Goal: Transaction & Acquisition: Purchase product/service

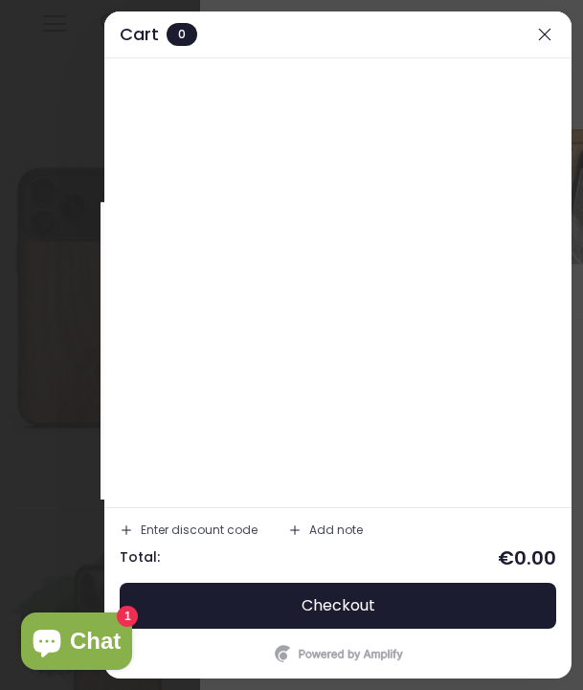
click at [547, 34] on div "GRAB YOURSELF A 10% DISCOUNT! Sign Up for exclusive updates, new arrivals & ins…" at bounding box center [291, 345] width 583 height 690
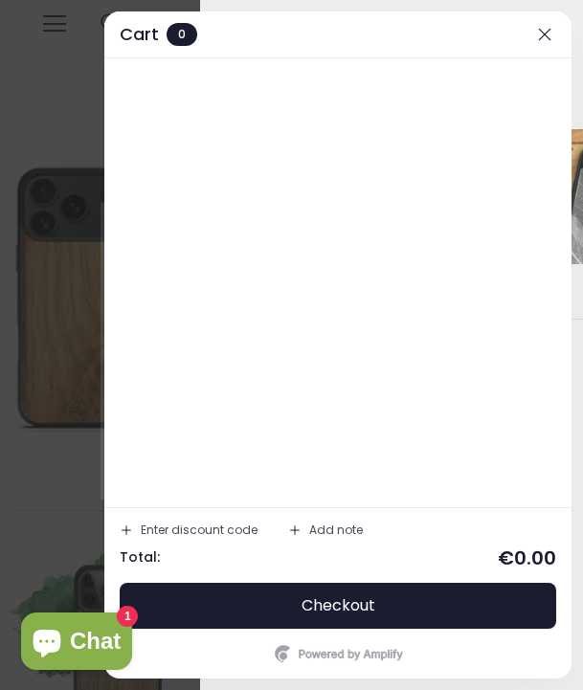
click at [541, 34] on div "GRAB YOURSELF A 10% DISCOUNT! Sign Up for exclusive updates, new arrivals & ins…" at bounding box center [291, 345] width 583 height 690
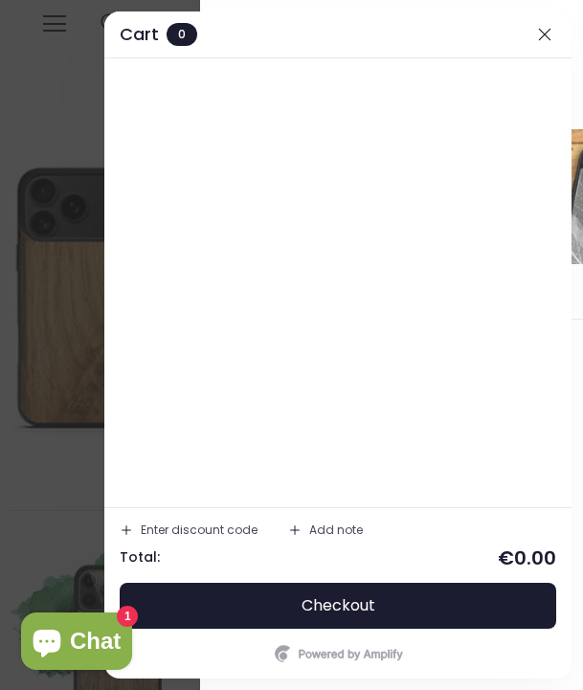
click at [544, 34] on div at bounding box center [391, 80] width 383 height 99
click at [69, 174] on div at bounding box center [291, 345] width 583 height 690
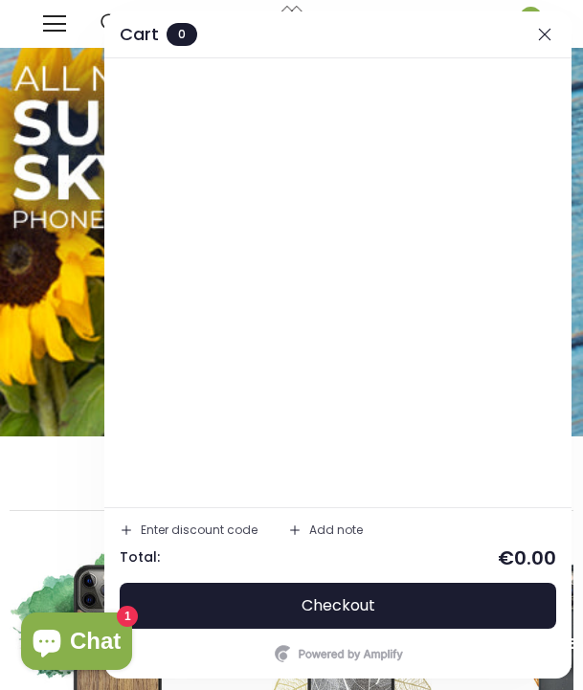
click at [538, 27] on div "0" at bounding box center [510, 24] width 62 height 48
click at [548, 34] on div "Trending iPhone Samsung" at bounding box center [292, 24] width 517 height 48
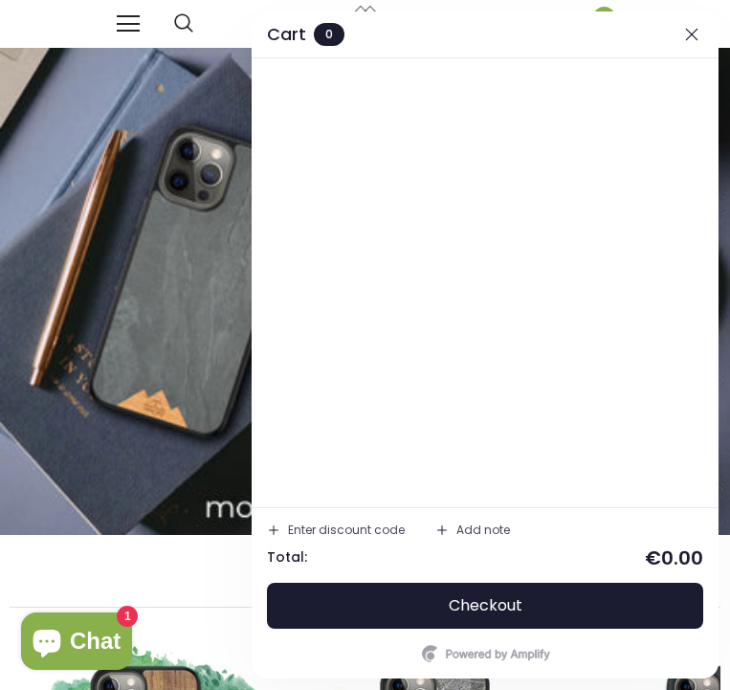
click at [582, 37] on div "Trending iPhone [GEOGRAPHIC_DATA]" at bounding box center [365, 24] width 730 height 48
click at [87, 40] on div "Trending iPhone [GEOGRAPHIC_DATA]" at bounding box center [365, 24] width 730 height 48
click at [378, 595] on span "Collections" at bounding box center [365, 606] width 145 height 27
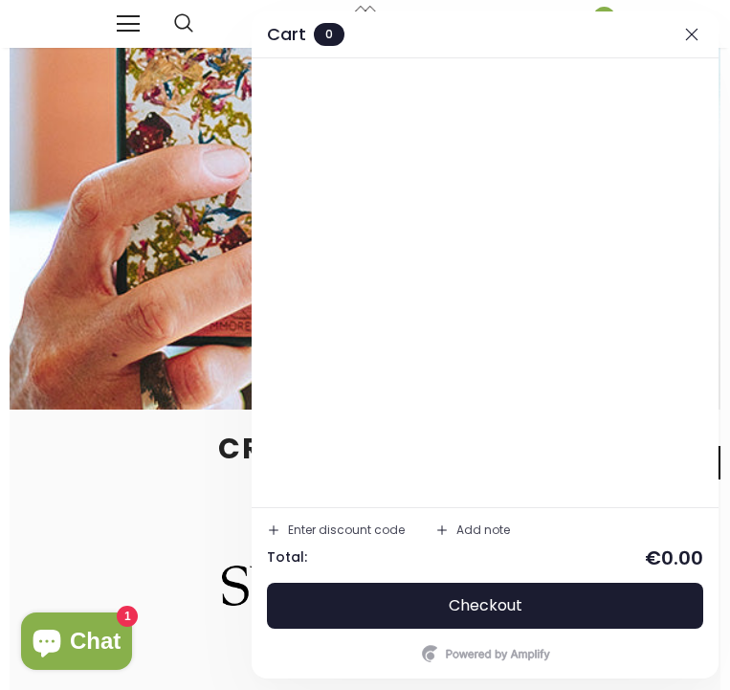
scroll to position [1209, 0]
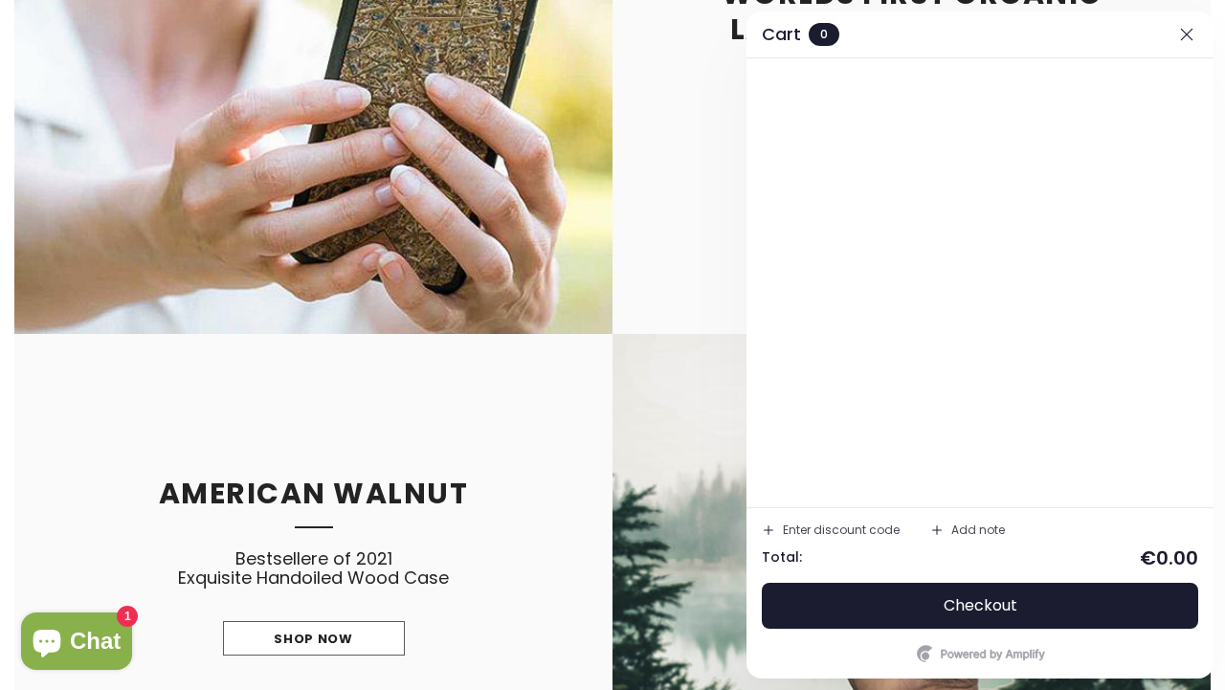
scroll to position [1711, 0]
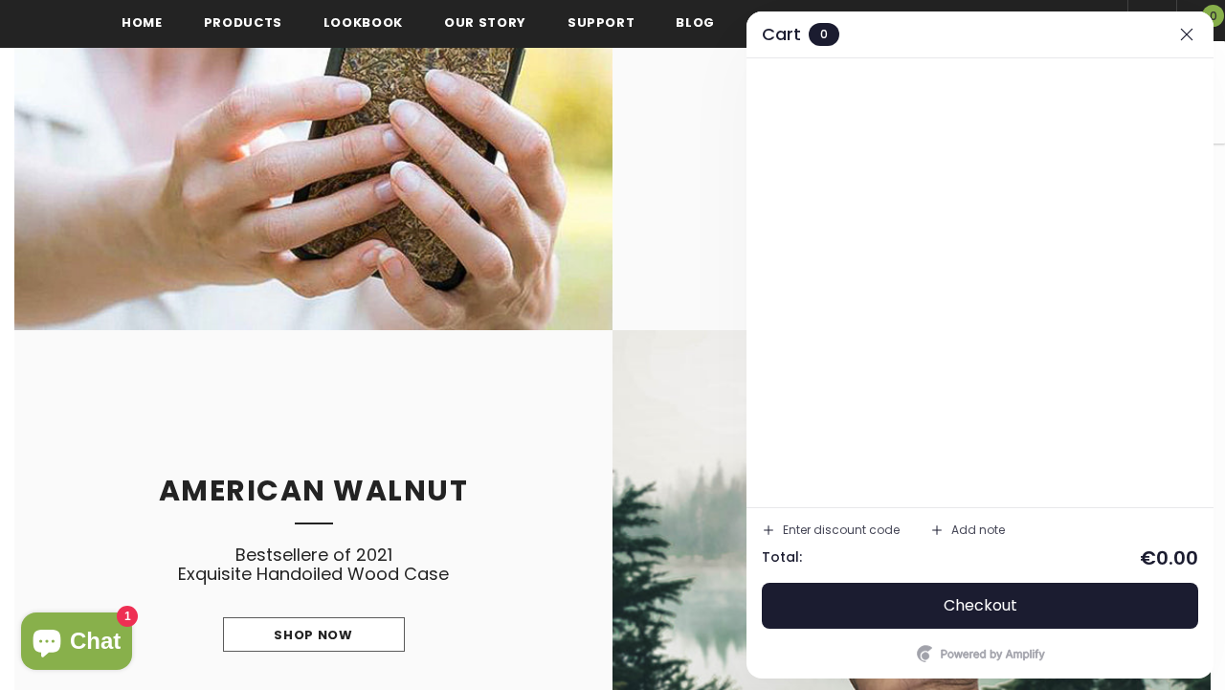
click at [729, 34] on div "Shopping Cart 0 Close Your bag 0 items Your cart is currently empty. Continue S…" at bounding box center [1200, 20] width 49 height 41
click at [729, 32] on div "Shopping Cart 0 Close Your bag 0 items Your cart is currently empty. Continue S…" at bounding box center [1200, 20] width 49 height 41
click at [729, 34] on div "Shopping Cart 0 Close Your bag 0 items Your cart is currently empty. Continue S…" at bounding box center [1200, 20] width 49 height 41
click at [729, 62] on div "Worlds first organic Lavender phone case Fully recyclable phone case with the s…" at bounding box center [612, 82] width 1225 height 496
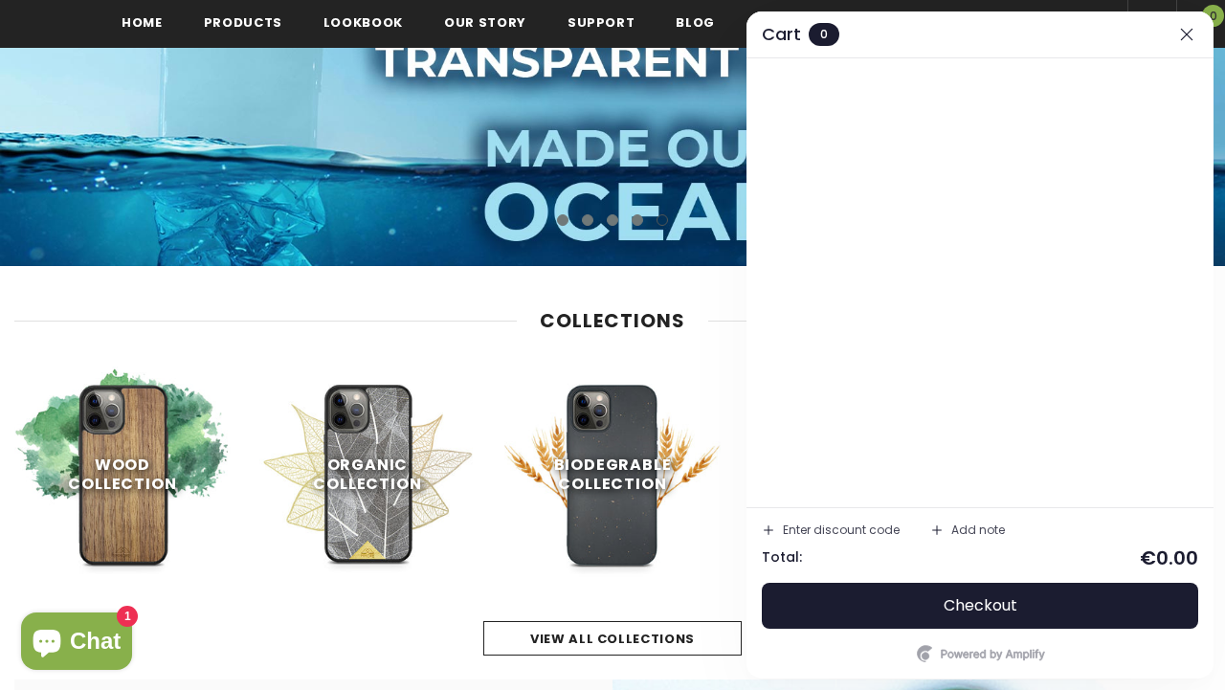
scroll to position [448, 0]
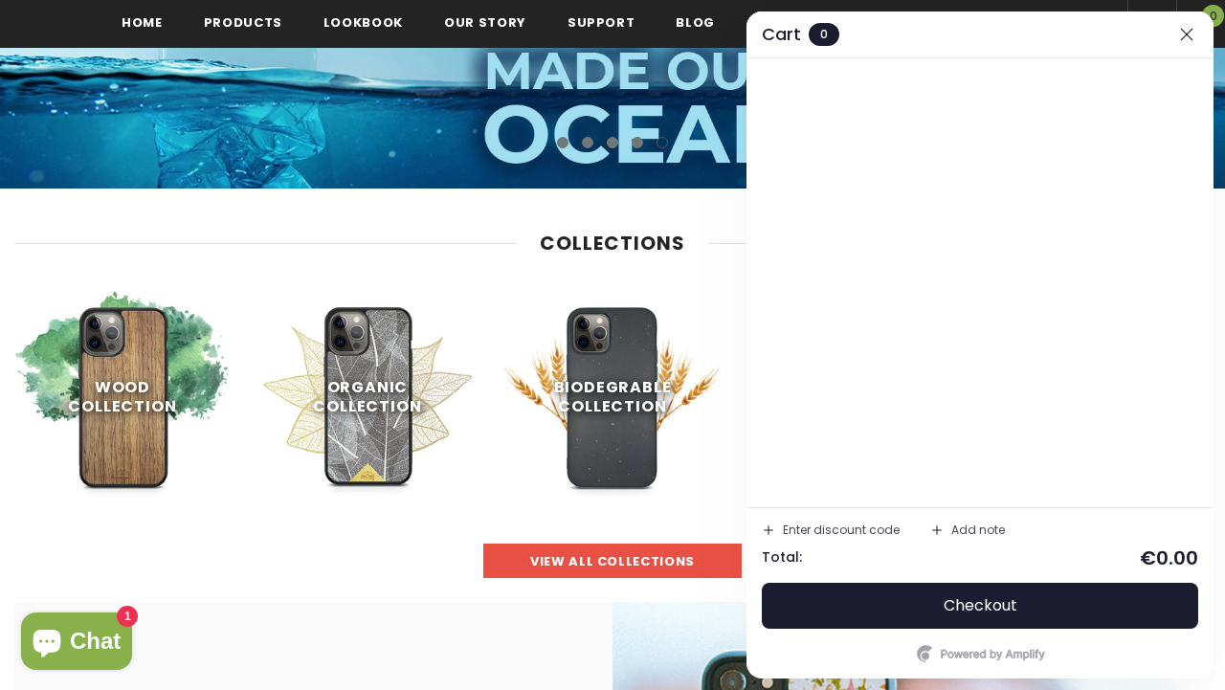
click at [668, 554] on span "view all collections" at bounding box center [612, 561] width 165 height 18
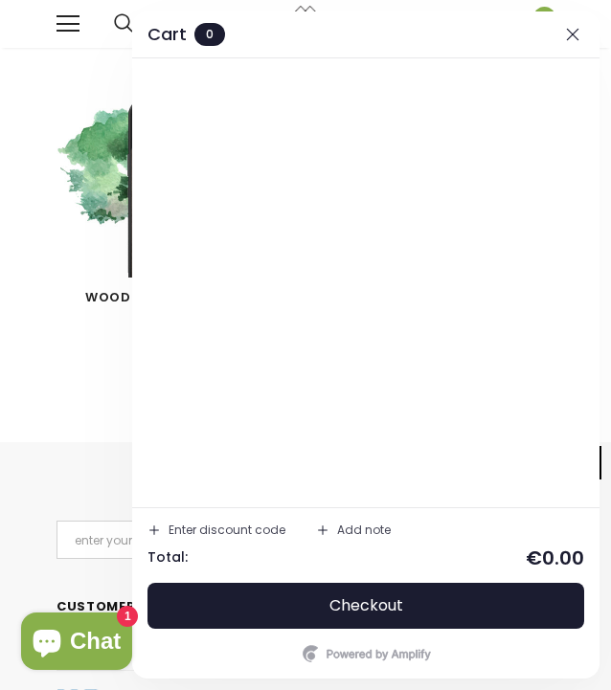
scroll to position [1134, 0]
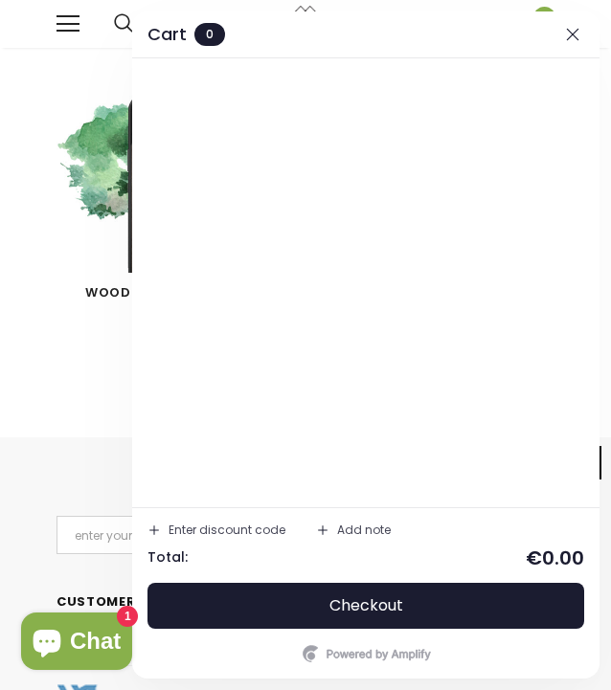
click at [578, 30] on div "Trending iPhone [GEOGRAPHIC_DATA]" at bounding box center [305, 24] width 611 height 48
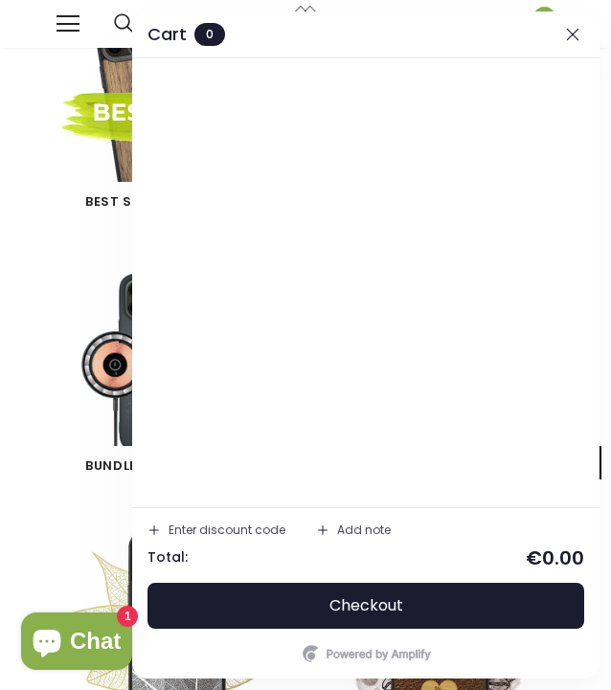
scroll to position [238, 0]
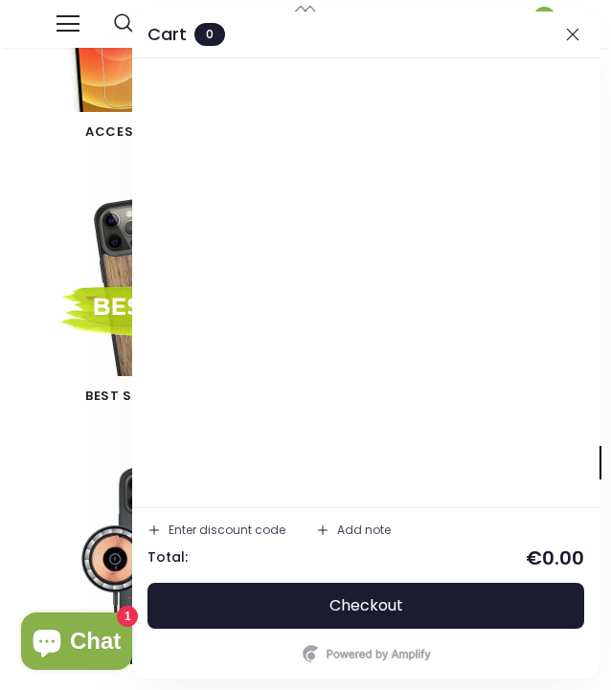
click at [570, 34] on div "Trending iPhone [GEOGRAPHIC_DATA]" at bounding box center [305, 24] width 611 height 48
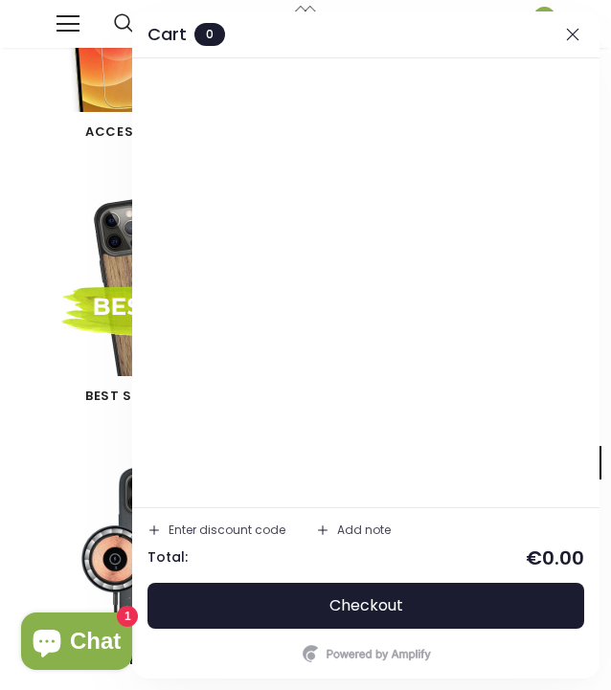
click at [570, 34] on div "Trending iPhone [GEOGRAPHIC_DATA]" at bounding box center [305, 24] width 611 height 48
click at [356, 531] on div "Chakra Yoga Collection 11 products" at bounding box center [434, 559] width 239 height 239
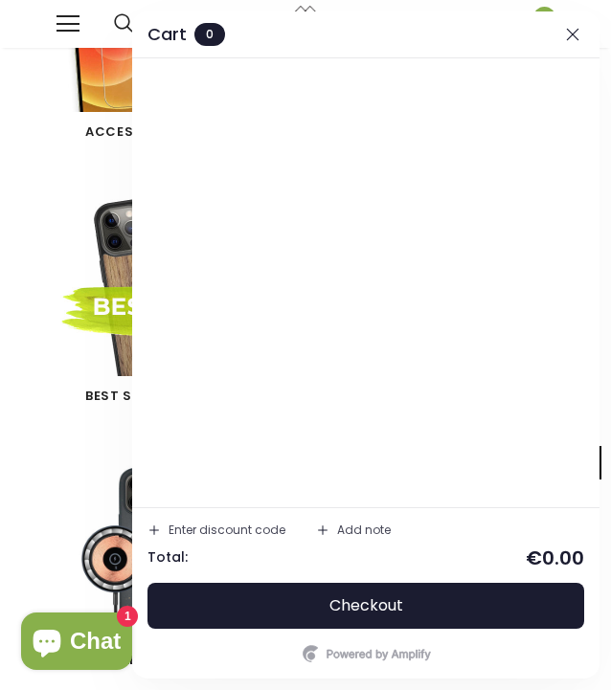
click at [321, 530] on div "Chakra Yoga Collection 11 products" at bounding box center [434, 559] width 239 height 239
click at [316, 618] on div "Chakra Yoga Collection 11 products" at bounding box center [434, 559] width 239 height 239
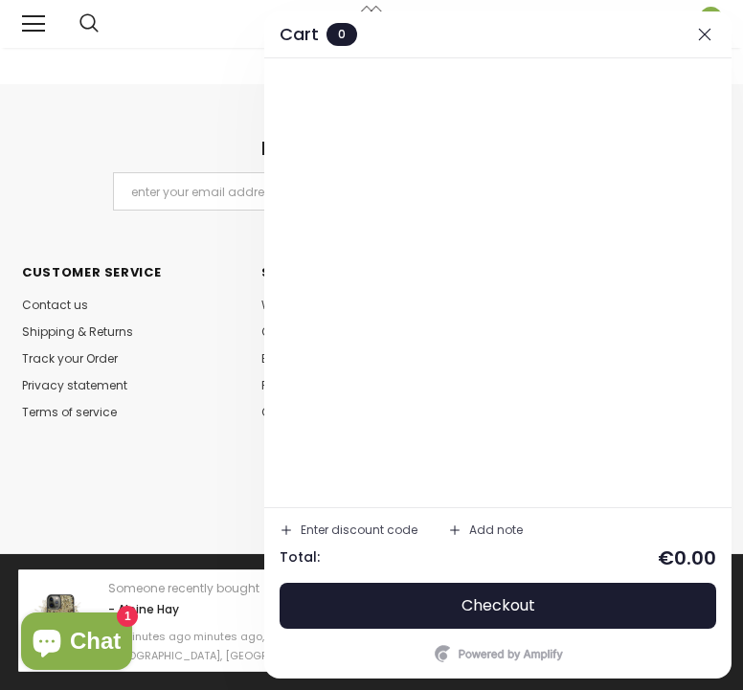
scroll to position [2010, 0]
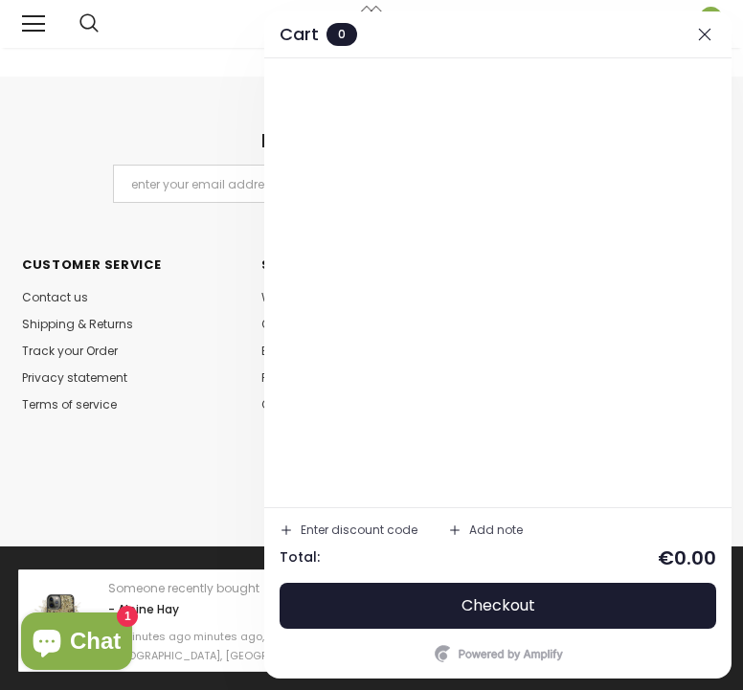
click at [492, 300] on div at bounding box center [610, 337] width 239 height 161
click at [714, 26] on span "0" at bounding box center [711, 18] width 22 height 22
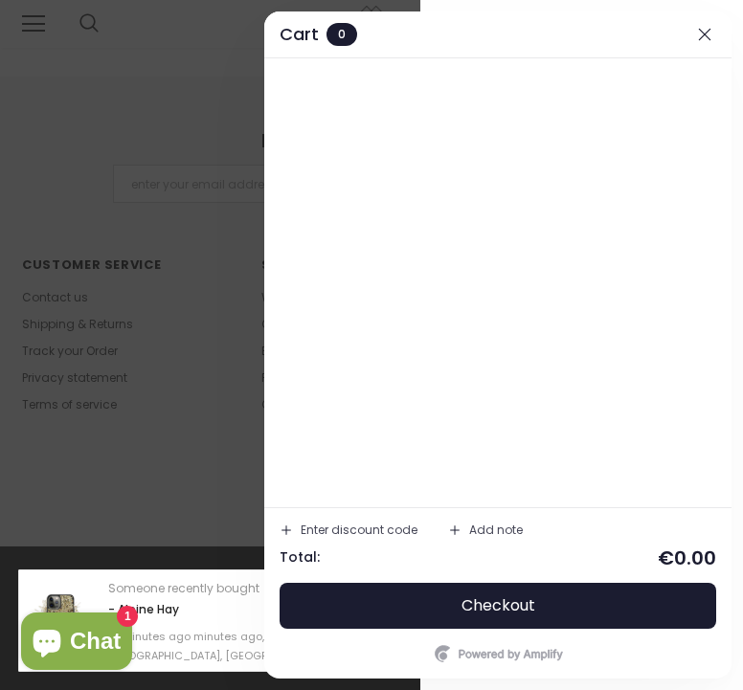
click at [708, 32] on span "Close" at bounding box center [696, 30] width 36 height 12
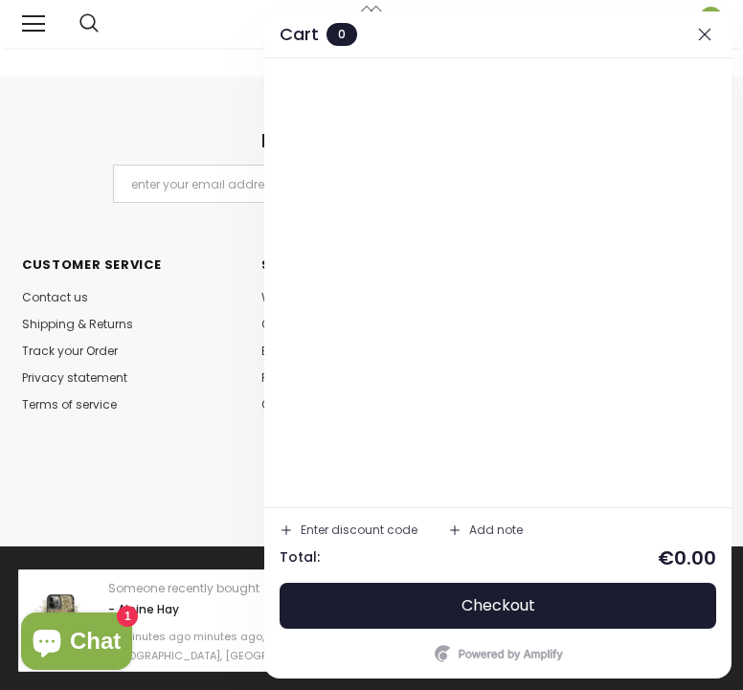
click at [708, 32] on icon at bounding box center [701, 24] width 20 height 20
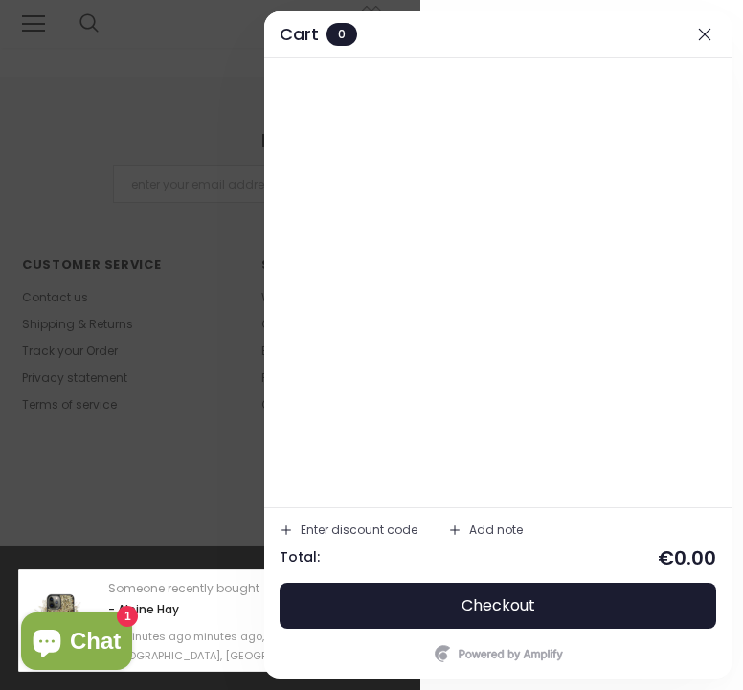
click at [708, 32] on span "Close" at bounding box center [696, 30] width 36 height 12
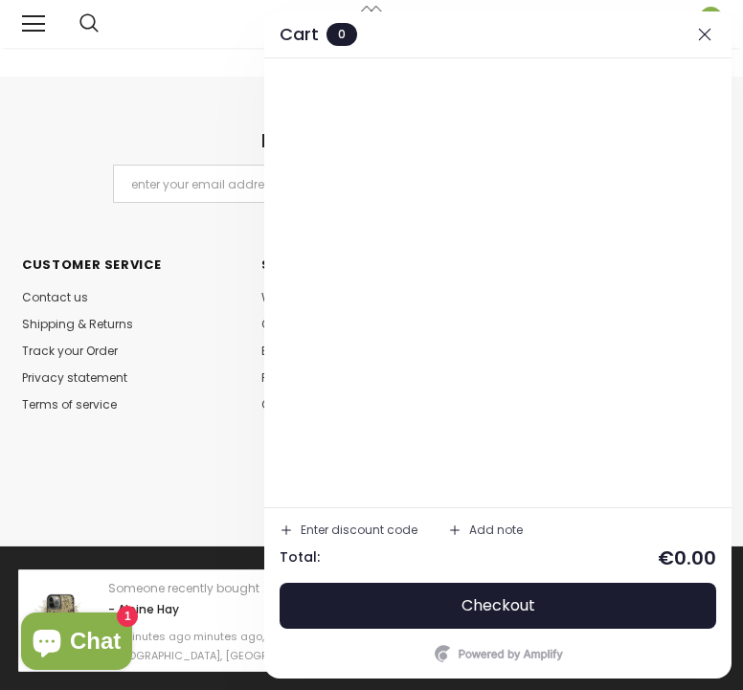
click at [698, 34] on icon at bounding box center [701, 24] width 14 height 20
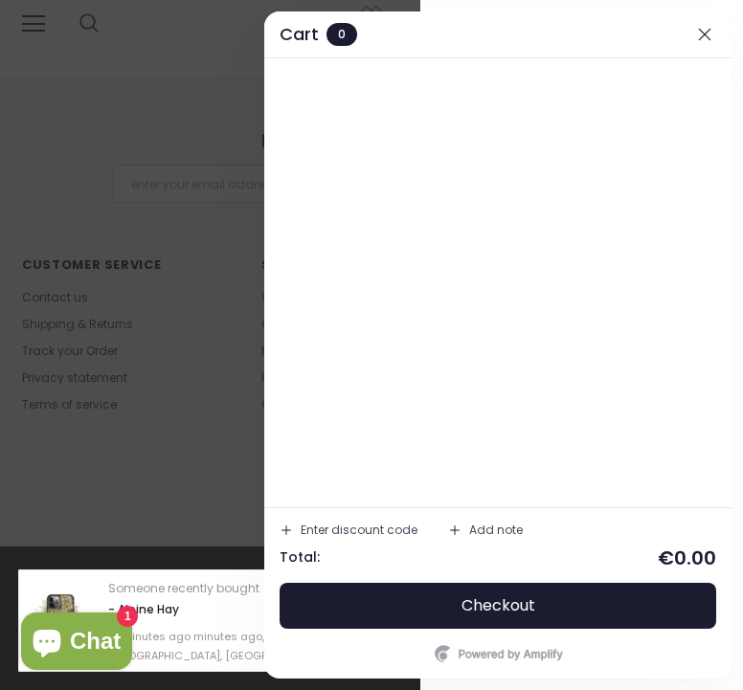
click at [698, 34] on span "Close" at bounding box center [696, 30] width 36 height 12
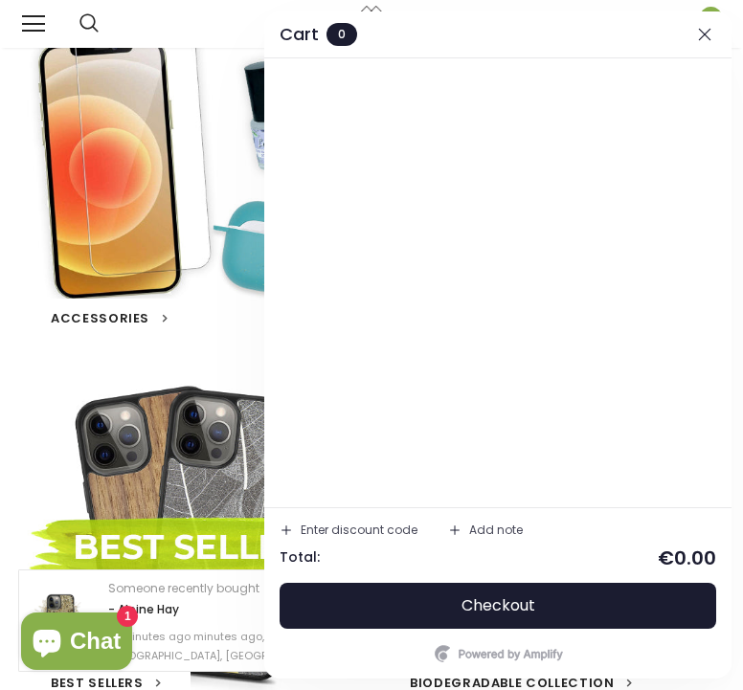
scroll to position [168, 0]
